Goal: Check status: Check status

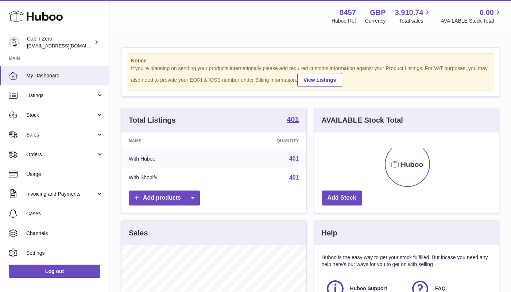
scroll to position [114, 185]
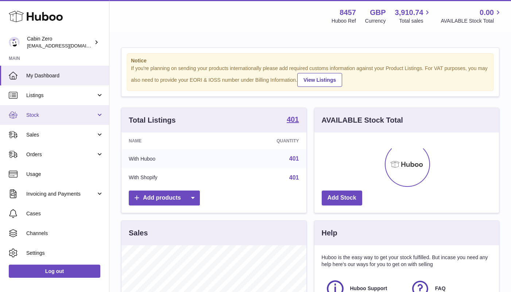
click at [89, 115] on span "Stock" at bounding box center [61, 115] width 70 height 7
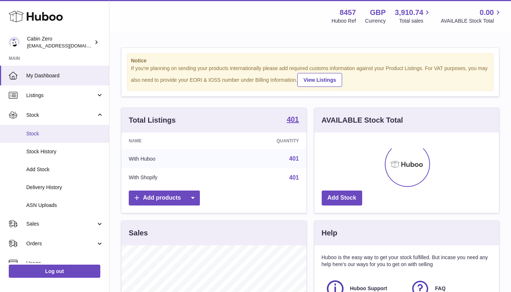
click at [78, 132] on span "Stock" at bounding box center [64, 133] width 77 height 7
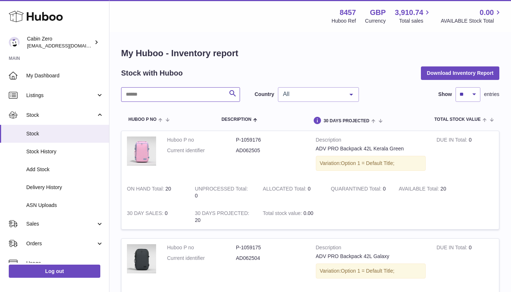
click at [186, 91] on input "text" at bounding box center [180, 94] width 119 height 15
paste input "********"
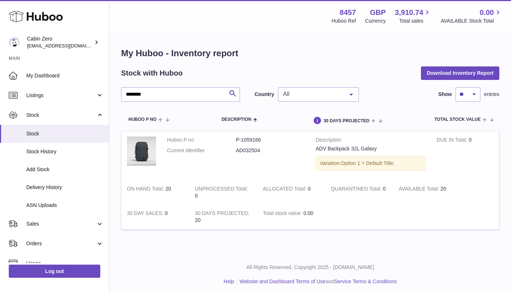
click at [346, 96] on div at bounding box center [351, 95] width 15 height 14
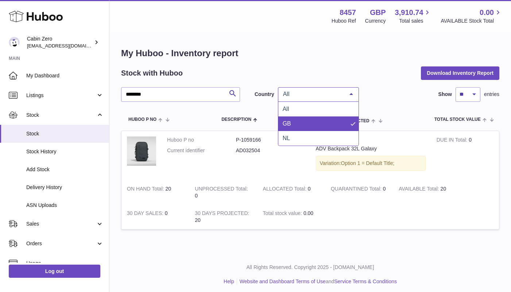
click at [335, 127] on span "GB" at bounding box center [319, 123] width 80 height 15
click at [353, 96] on div at bounding box center [351, 95] width 15 height 14
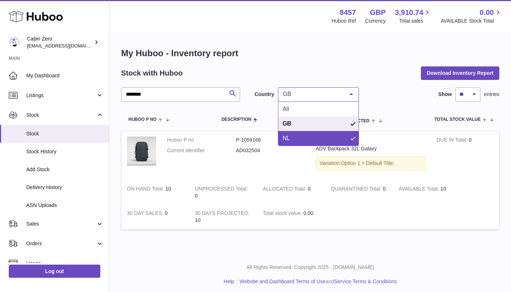
click at [329, 134] on span "NL" at bounding box center [319, 138] width 80 height 15
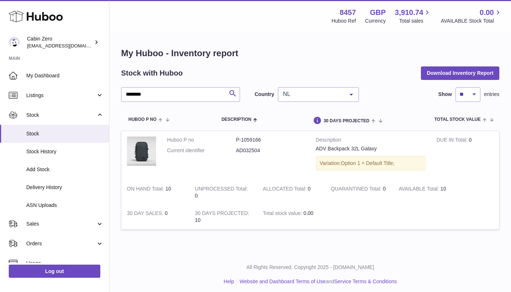
click at [347, 95] on div at bounding box center [351, 95] width 15 height 14
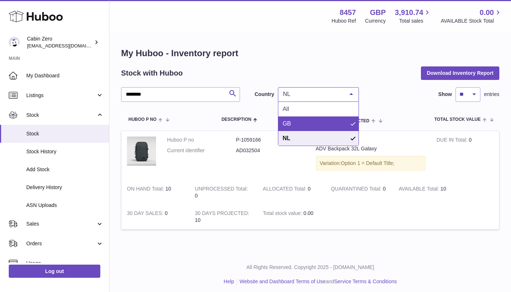
click at [341, 122] on span "GB" at bounding box center [319, 123] width 80 height 15
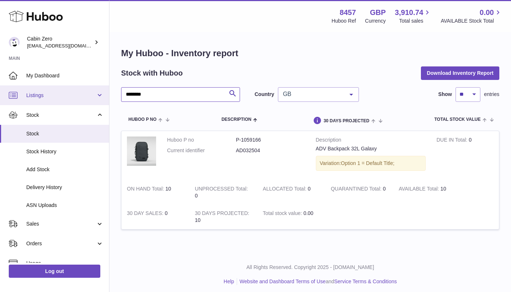
drag, startPoint x: 172, startPoint y: 94, endPoint x: 94, endPoint y: 93, distance: 77.8
click at [94, 93] on div "Huboo Cabin Zero debbychu@cabinzero.com Main My Dashboard Listings Not with Hub…" at bounding box center [255, 148] width 511 height 296
paste input "text"
type input "********"
